Goal: Information Seeking & Learning: Learn about a topic

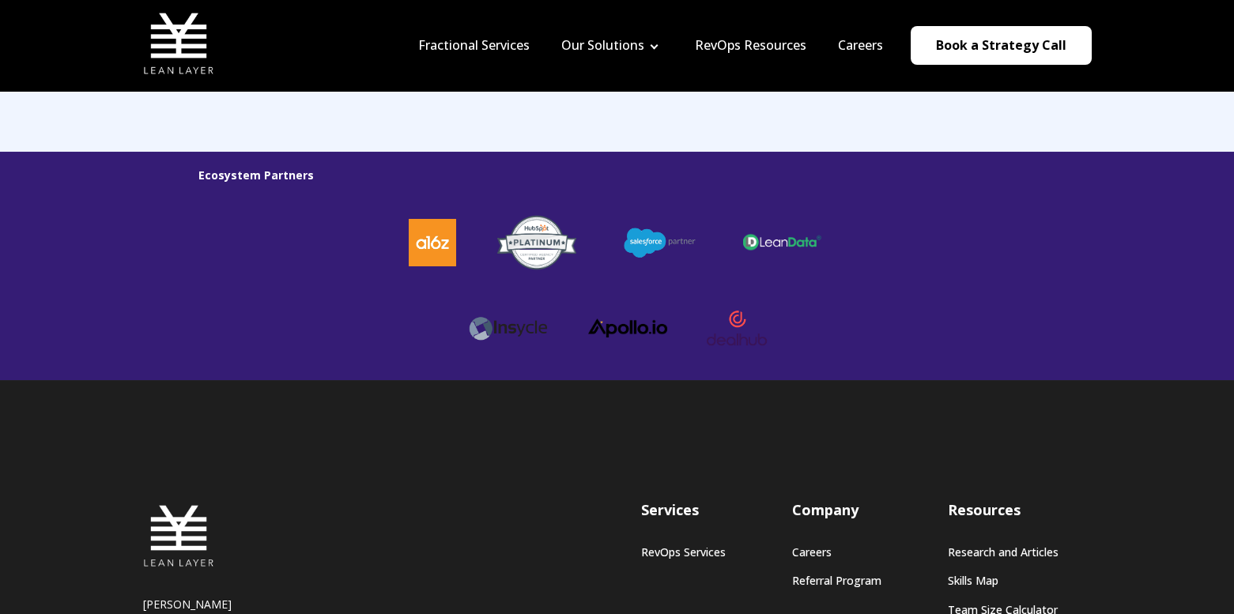
scroll to position [4171, 0]
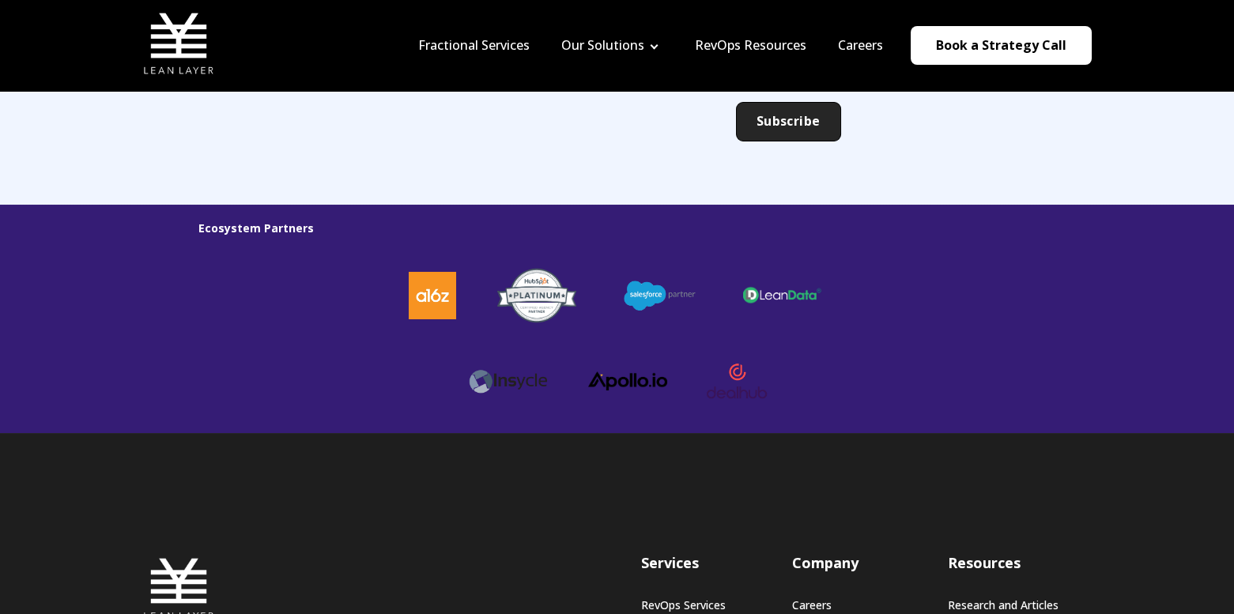
click at [224, 174] on div "Stay in the know Be the first to get our new research, resources, and free temp…" at bounding box center [617, 67] width 1234 height 275
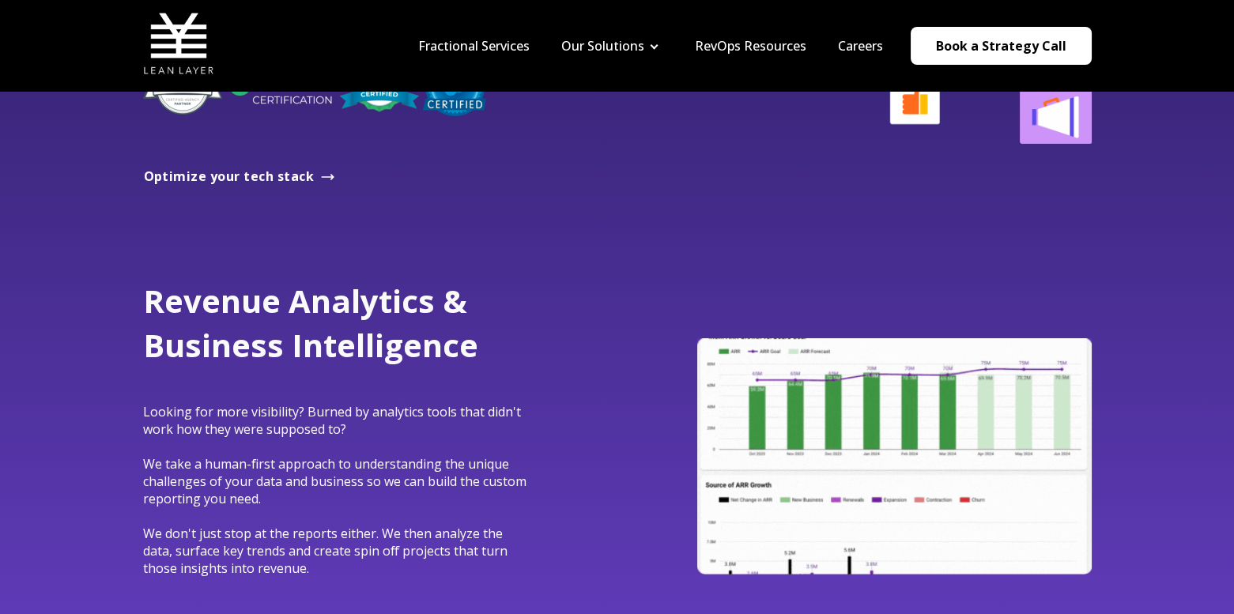
scroll to position [0, 0]
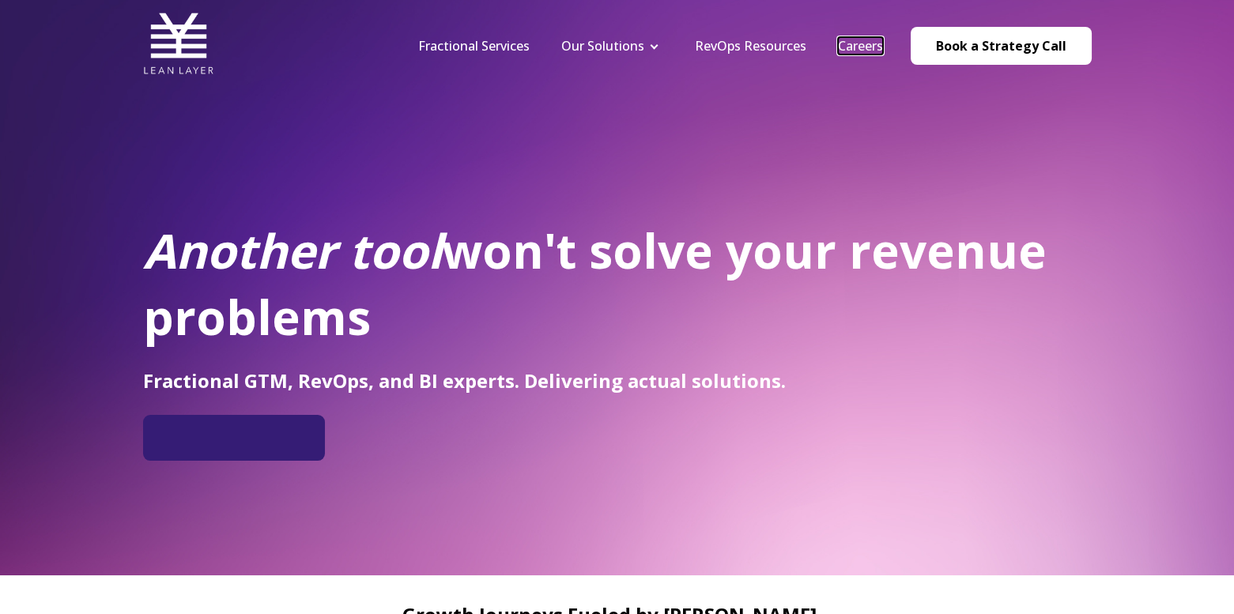
click at [850, 47] on link "Careers" at bounding box center [860, 45] width 45 height 17
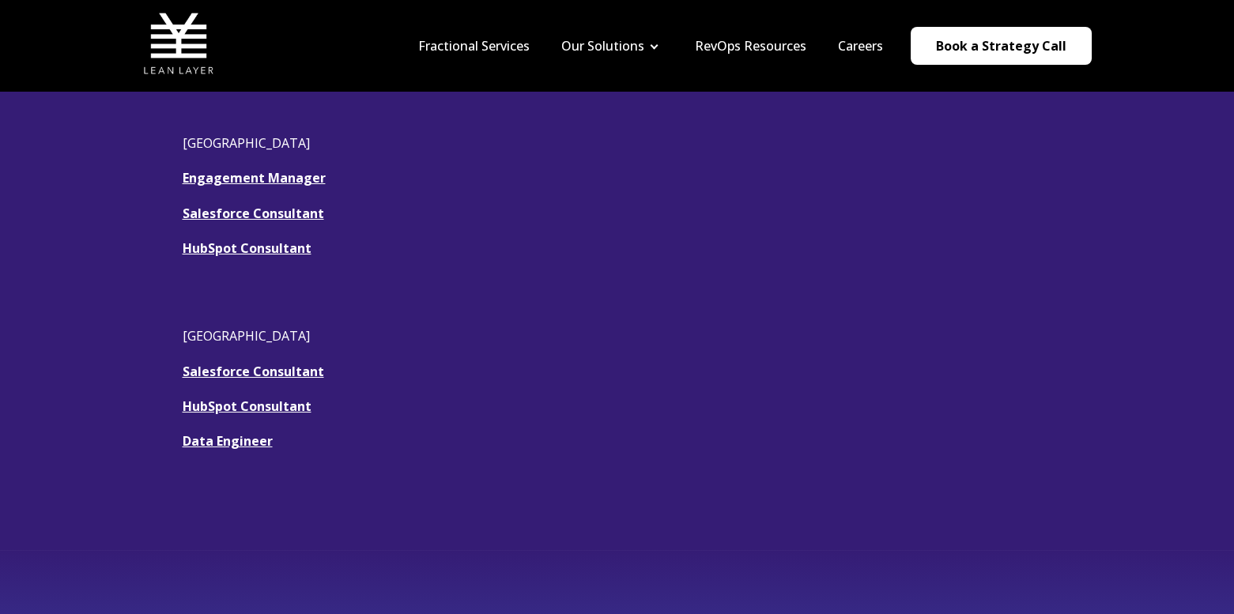
scroll to position [447, 0]
click at [262, 178] on link "Engagement Manager" at bounding box center [254, 179] width 143 height 17
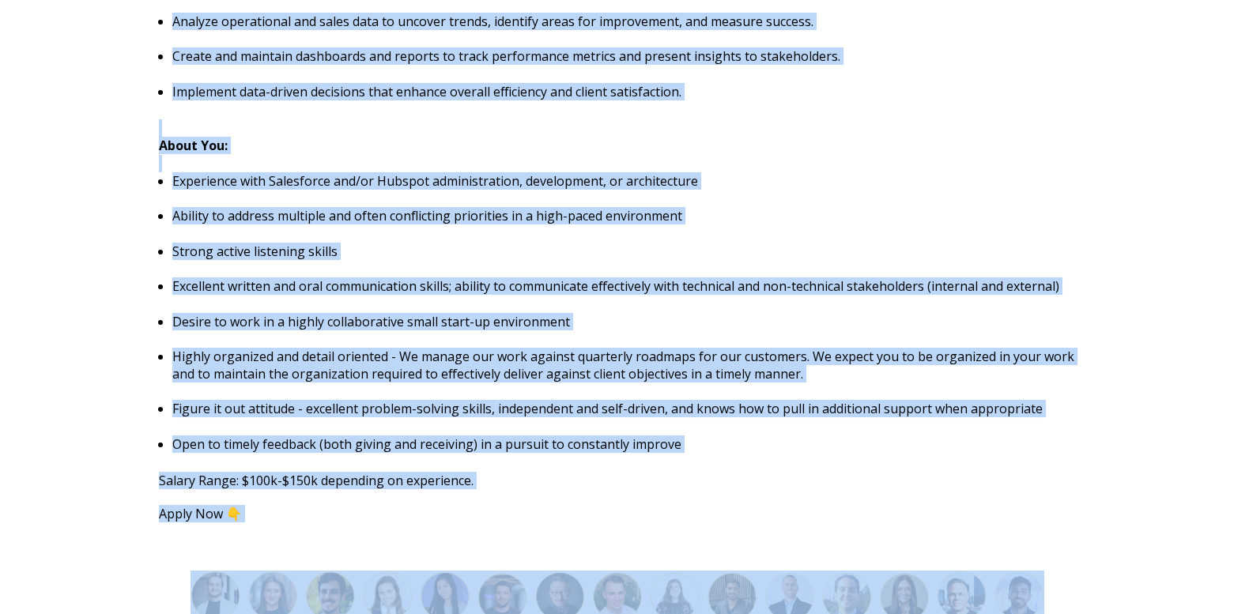
scroll to position [1706, 0]
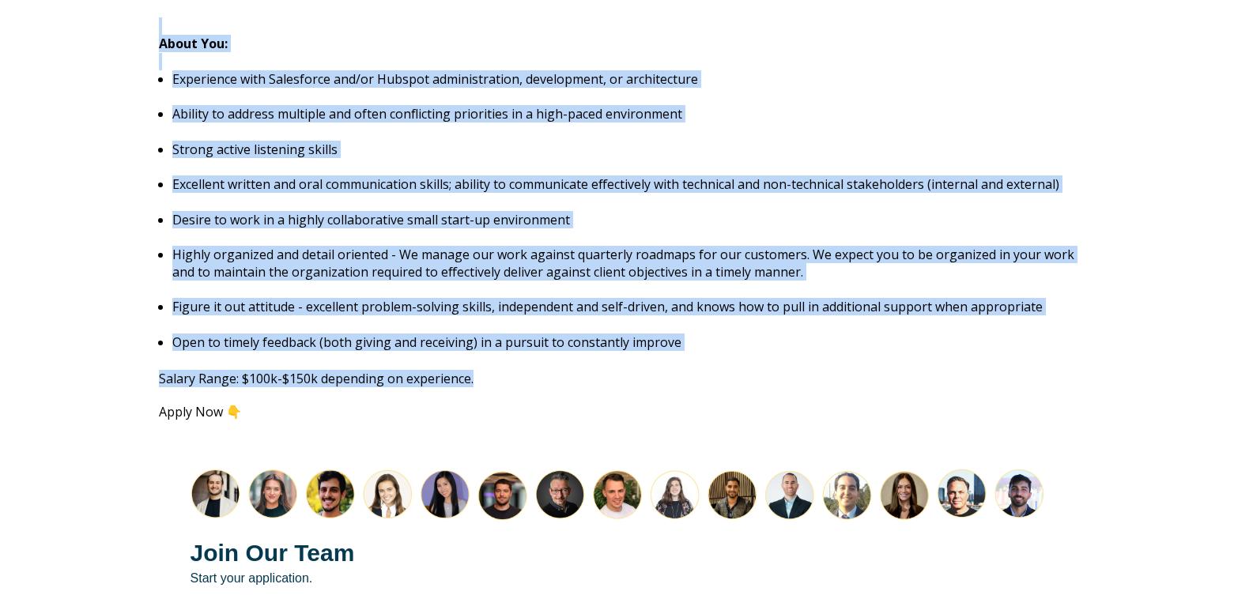
drag, startPoint x: 159, startPoint y: 174, endPoint x: 481, endPoint y: 363, distance: 373.0
copy span "Engagement Manager Remote (USA) About Our Team : We like to get our hands dirty…"
